Goal: Task Accomplishment & Management: Use online tool/utility

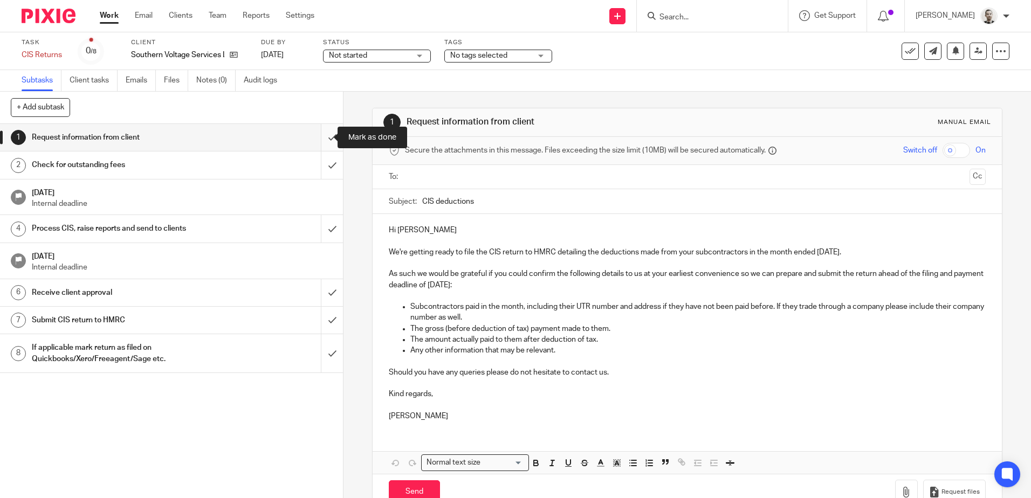
click at [319, 142] on input "submit" at bounding box center [171, 137] width 343 height 27
click at [319, 171] on input "submit" at bounding box center [171, 164] width 343 height 27
click at [317, 230] on input "submit" at bounding box center [171, 228] width 343 height 27
click at [317, 288] on input "submit" at bounding box center [171, 292] width 343 height 27
click at [320, 312] on input "submit" at bounding box center [171, 320] width 343 height 27
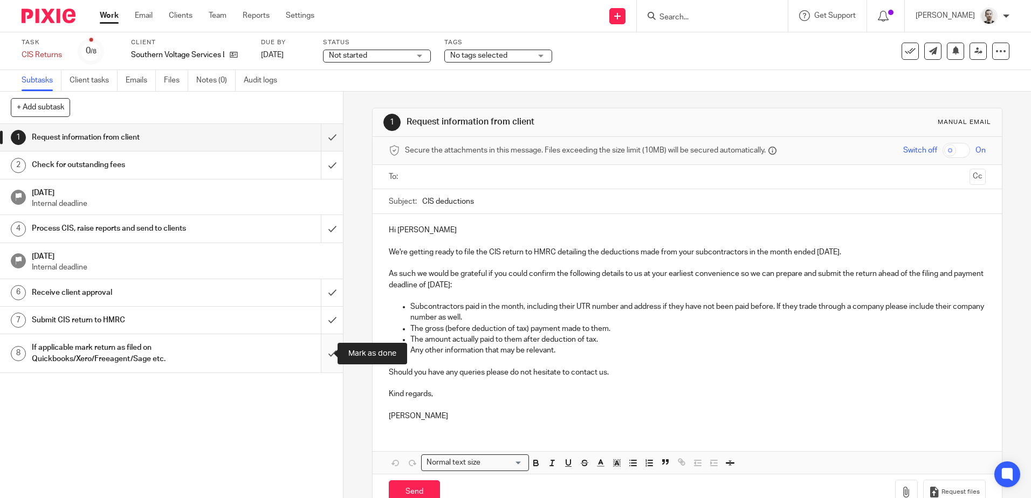
click at [329, 353] on input "submit" at bounding box center [171, 353] width 343 height 38
